Goal: Transaction & Acquisition: Purchase product/service

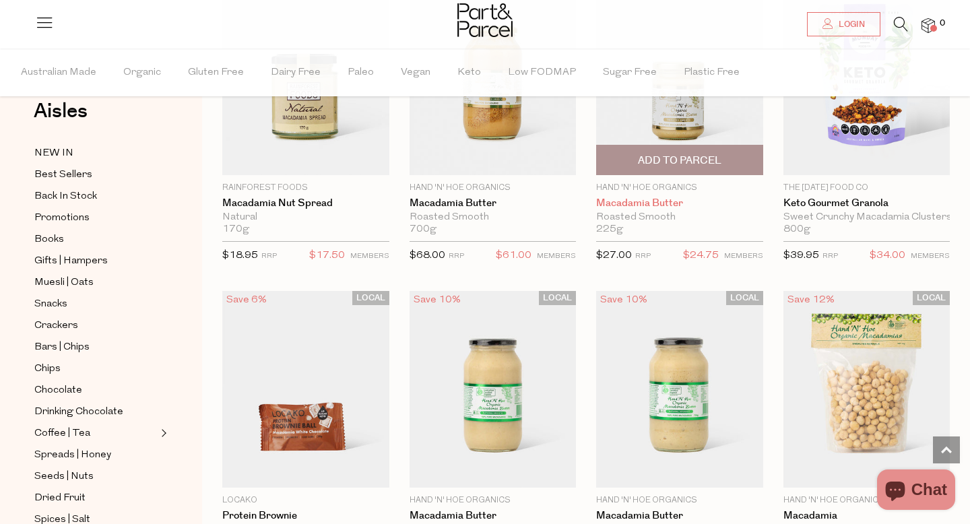
scroll to position [735, 0]
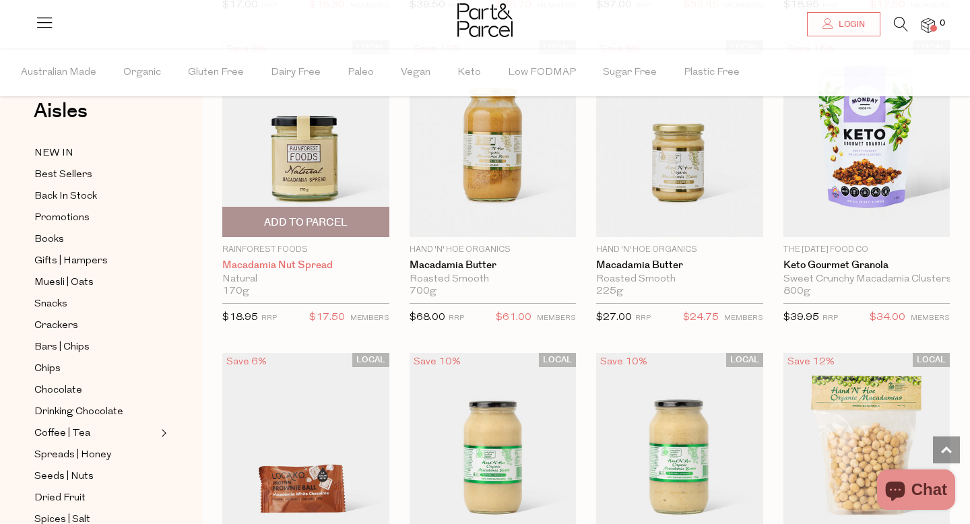
click at [283, 264] on link "Macadamia Nut Spread" at bounding box center [305, 265] width 167 height 12
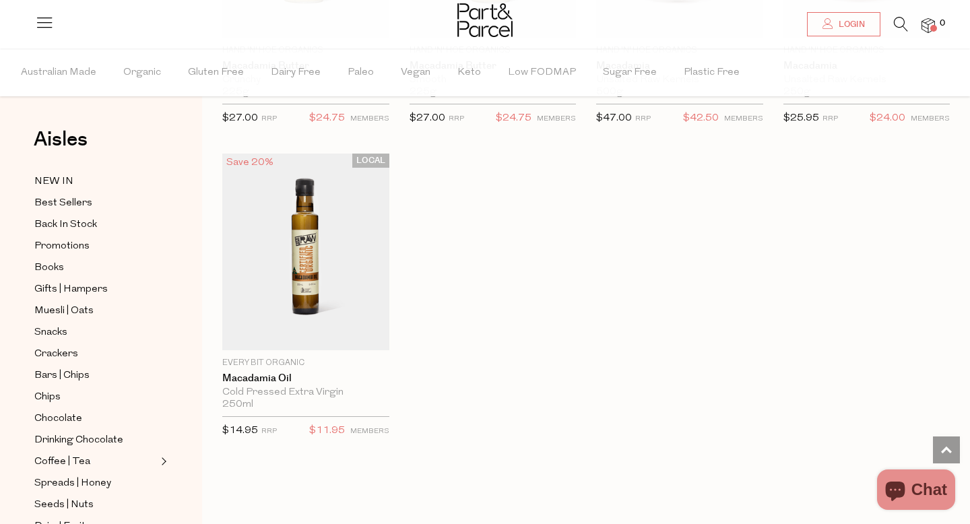
scroll to position [1881, 0]
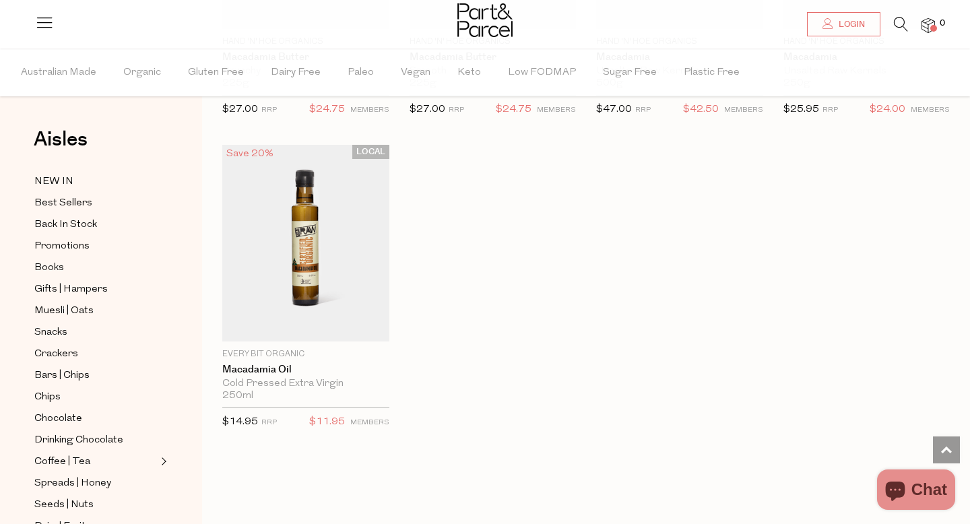
click at [903, 22] on icon at bounding box center [901, 24] width 14 height 15
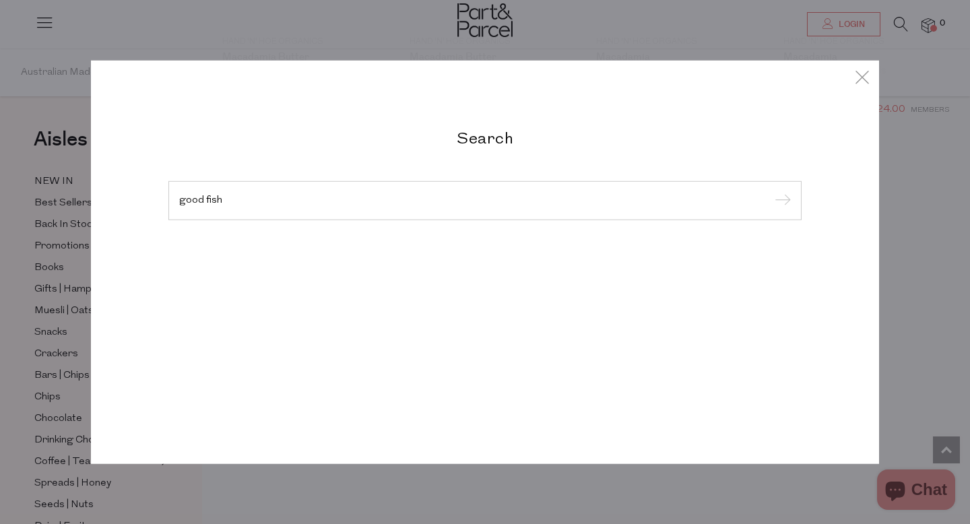
type input "good fish"
click at [771, 191] on input "submit" at bounding box center [781, 201] width 20 height 20
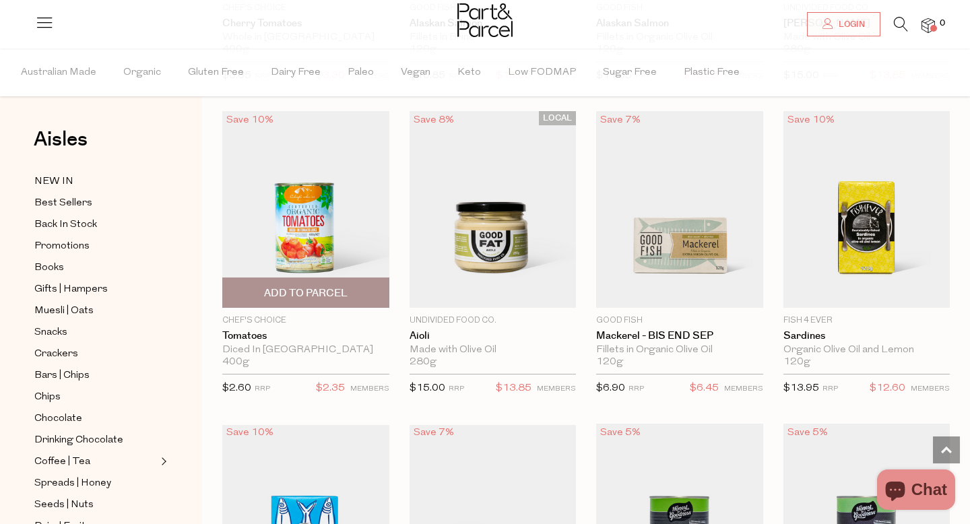
scroll to position [660, 0]
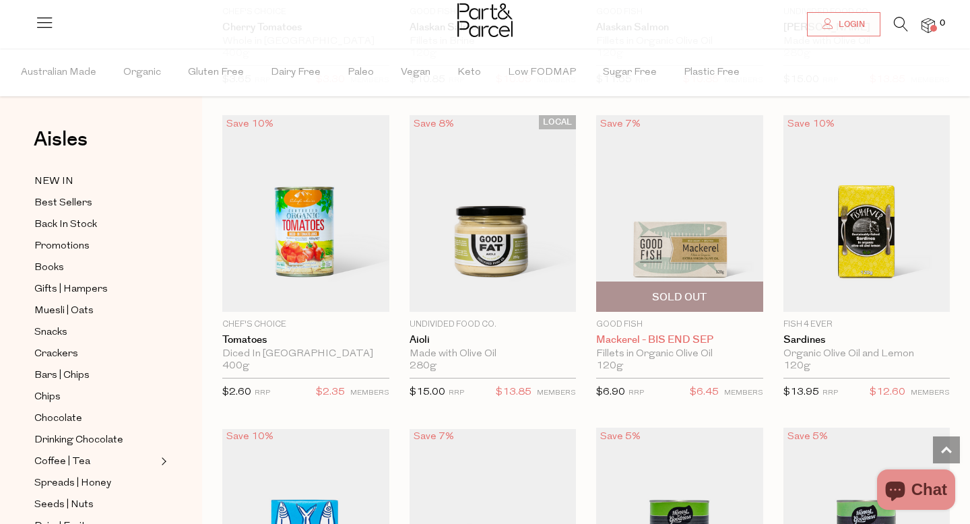
click at [638, 336] on link "Mackerel - BIS END SEP" at bounding box center [679, 340] width 167 height 12
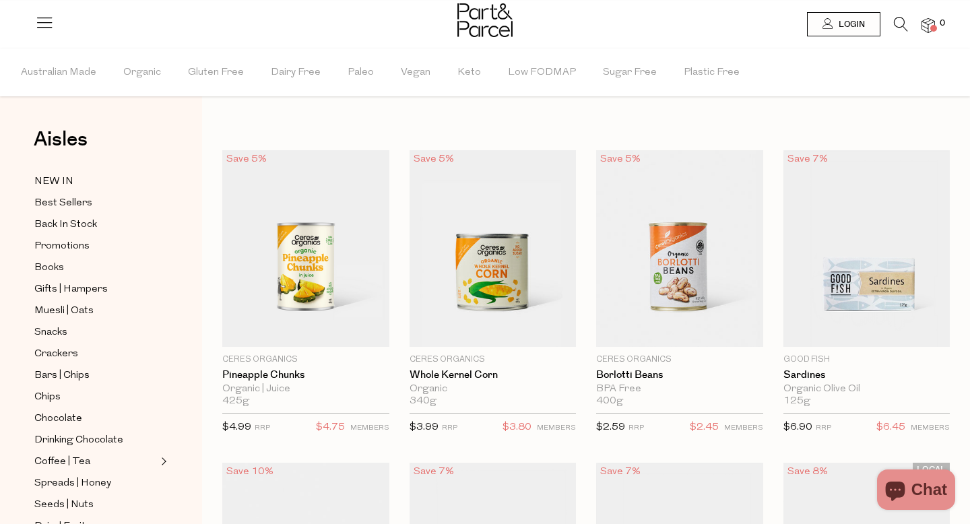
click at [48, 23] on icon at bounding box center [44, 22] width 19 height 19
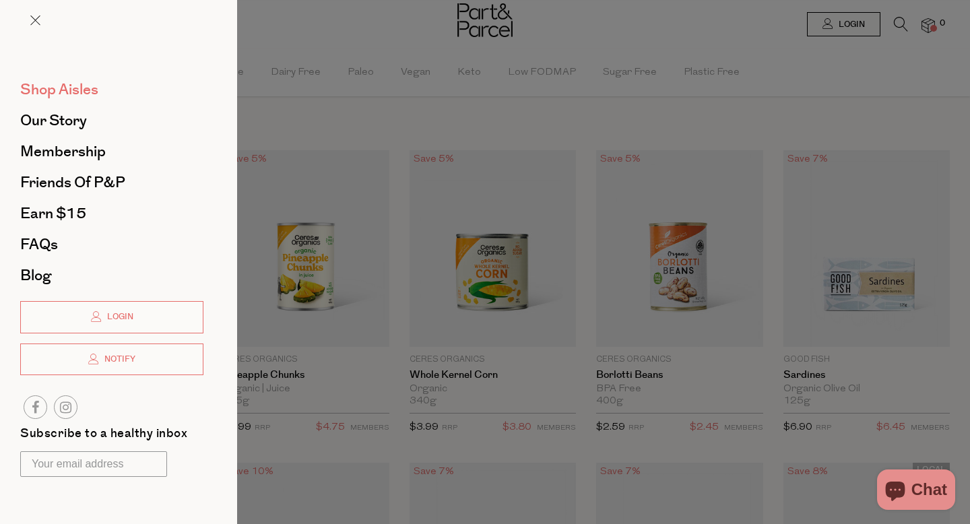
click at [74, 85] on span "Shop Aisles" at bounding box center [59, 90] width 78 height 22
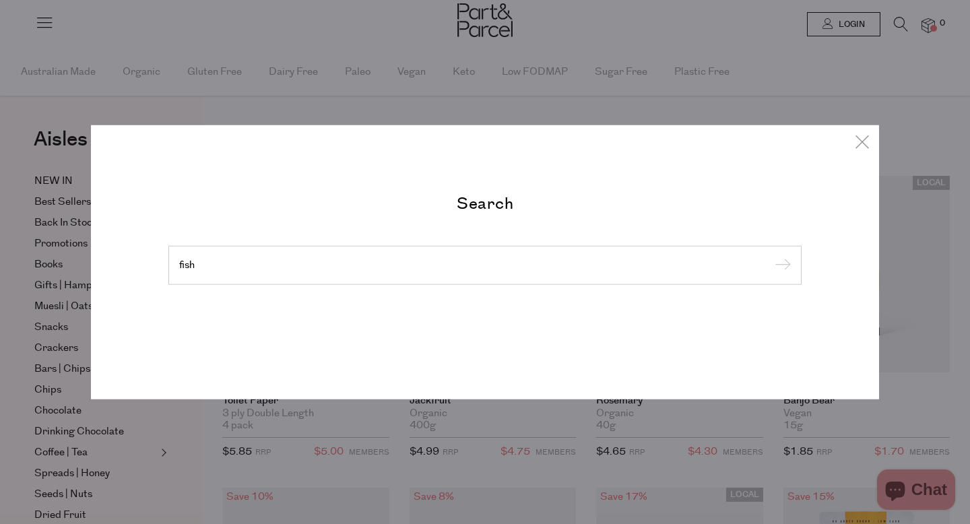
type input "fish"
click at [771, 256] on input "submit" at bounding box center [781, 266] width 20 height 20
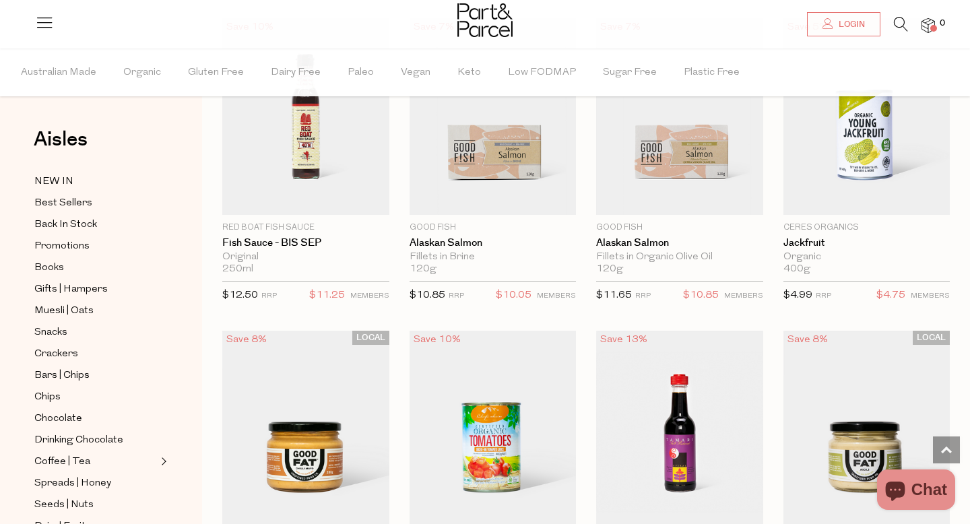
scroll to position [2310, 0]
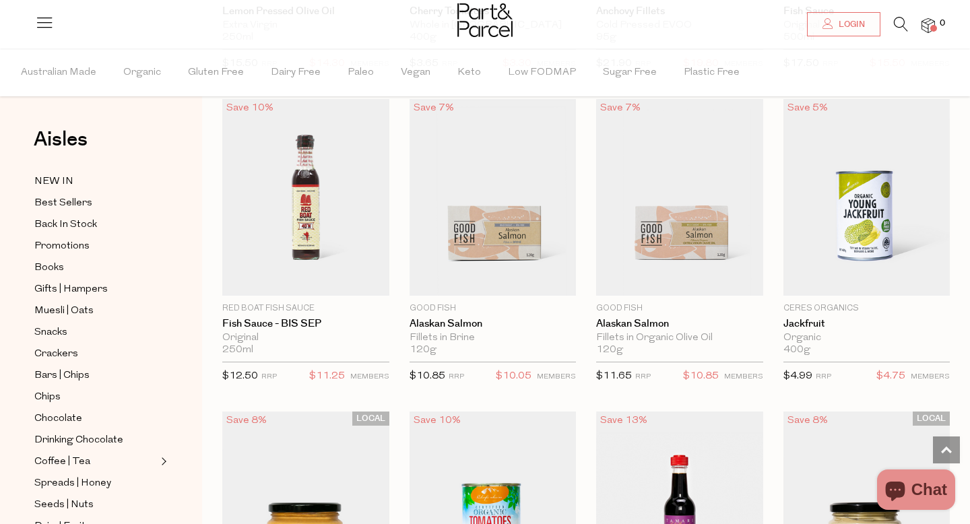
scroll to position [2229, 0]
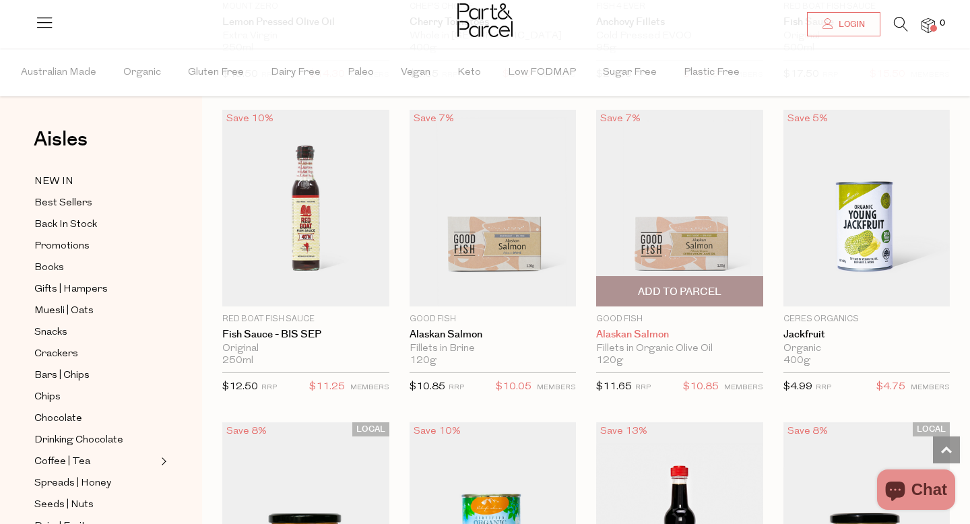
click at [623, 329] on link "Alaskan Salmon" at bounding box center [679, 335] width 167 height 12
